Goal: Task Accomplishment & Management: Manage account settings

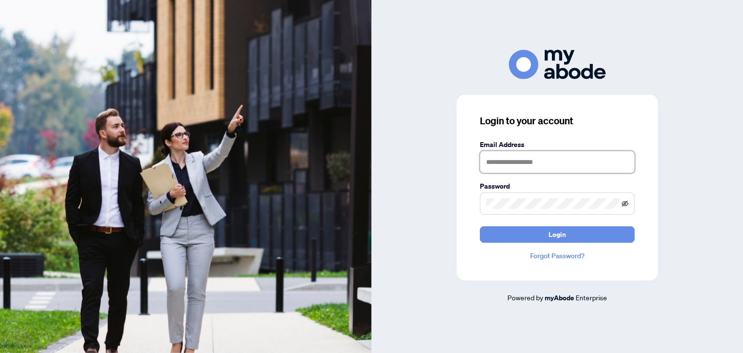
type input "**********"
click at [624, 202] on icon "eye-invisible" at bounding box center [624, 203] width 7 height 7
click at [625, 203] on icon "eye" at bounding box center [625, 203] width 7 height 5
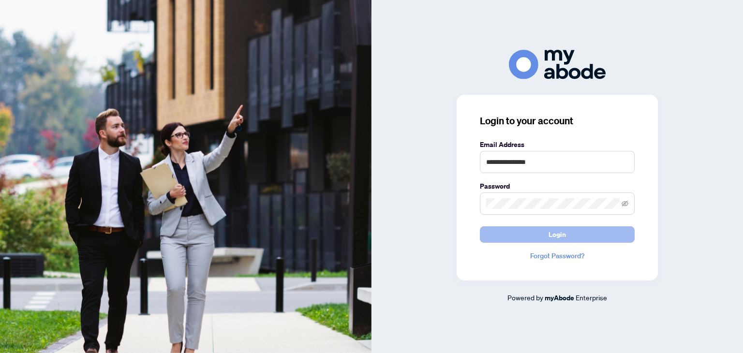
click at [559, 233] on span "Login" at bounding box center [556, 234] width 17 height 15
